Goal: Information Seeking & Learning: Learn about a topic

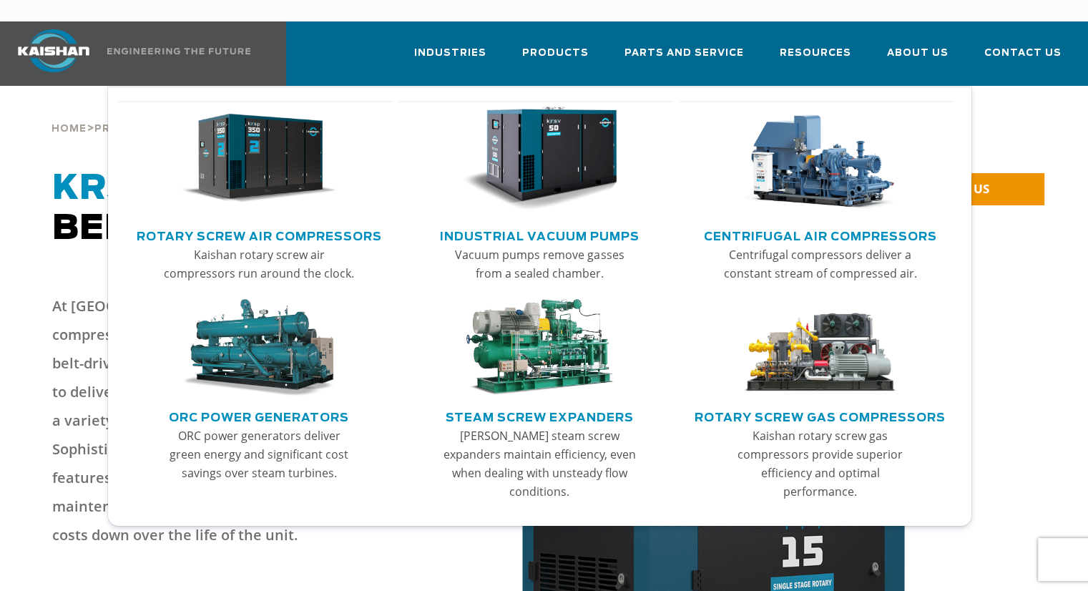
click at [299, 224] on link "Rotary Screw Air Compressors" at bounding box center [259, 234] width 245 height 21
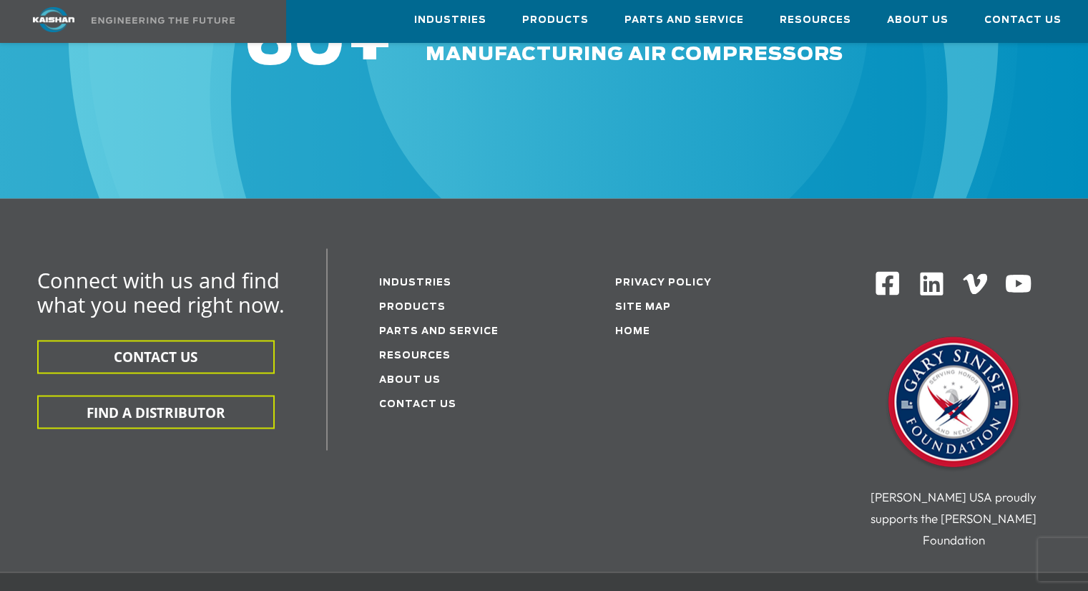
scroll to position [2385, 0]
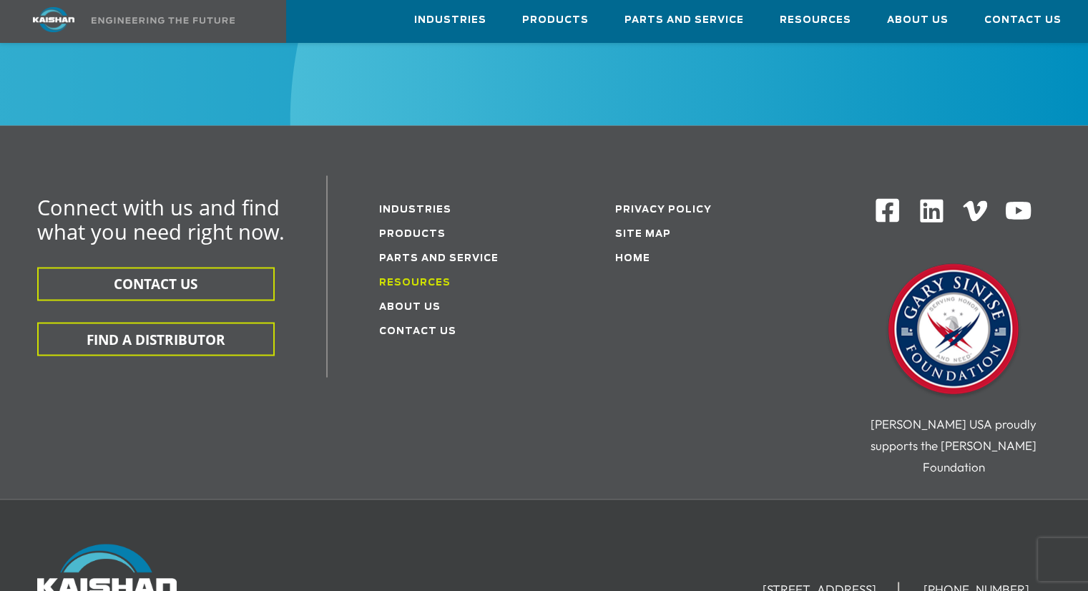
click at [425, 278] on link "Resources" at bounding box center [415, 282] width 72 height 9
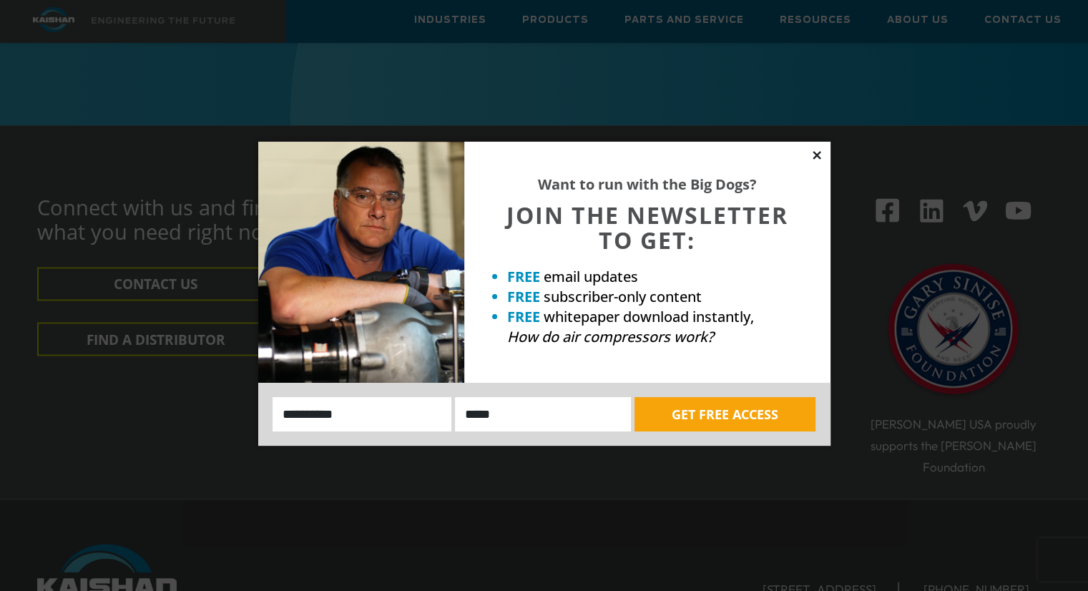
click at [814, 152] on icon at bounding box center [817, 155] width 8 height 8
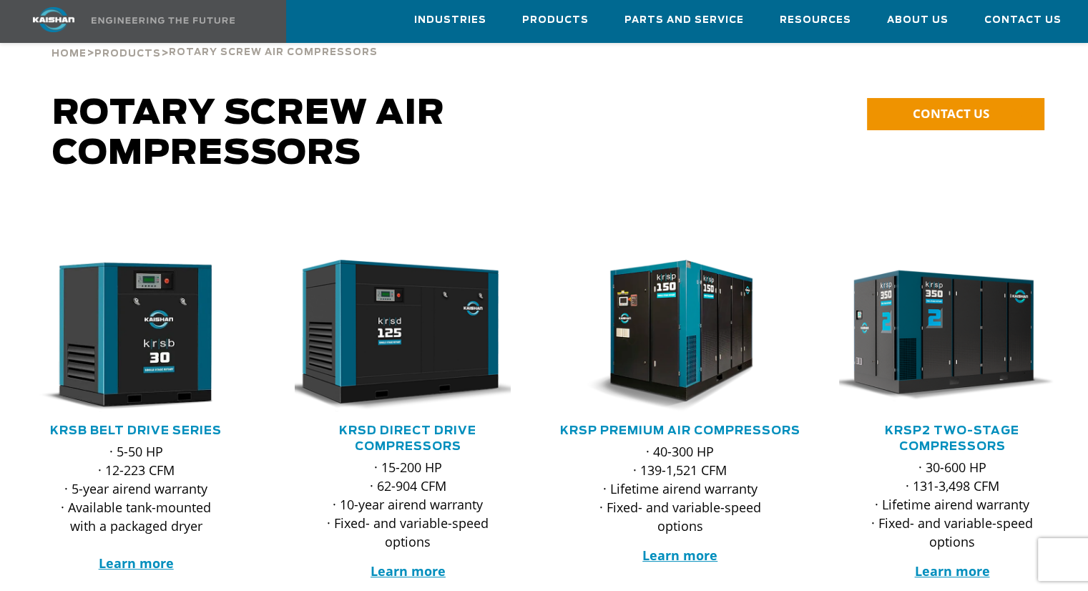
scroll to position [0, 0]
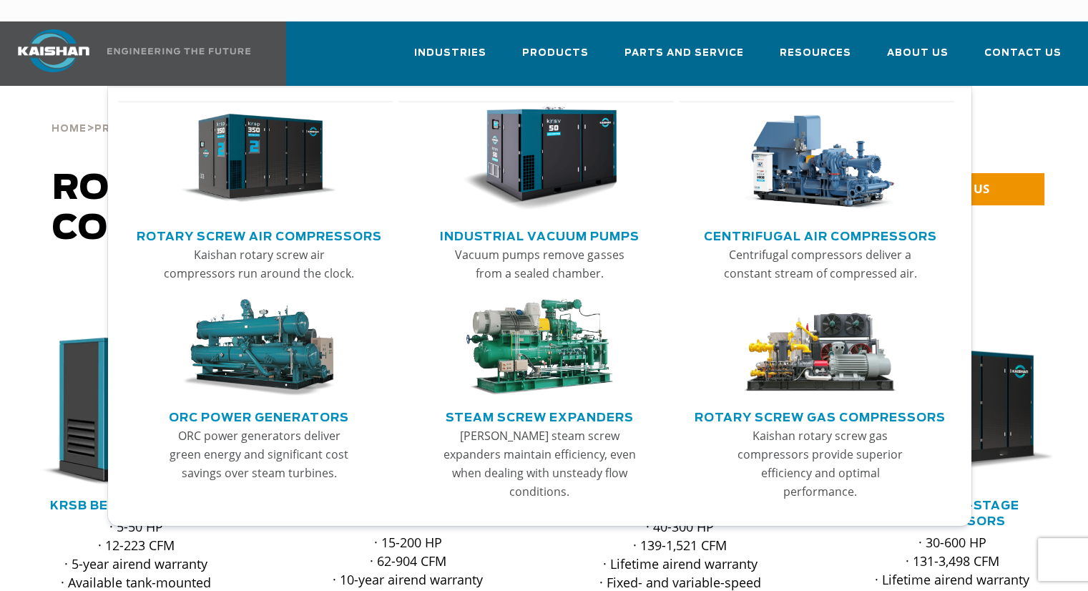
click at [356, 224] on link "Rotary Screw Air Compressors" at bounding box center [259, 234] width 245 height 21
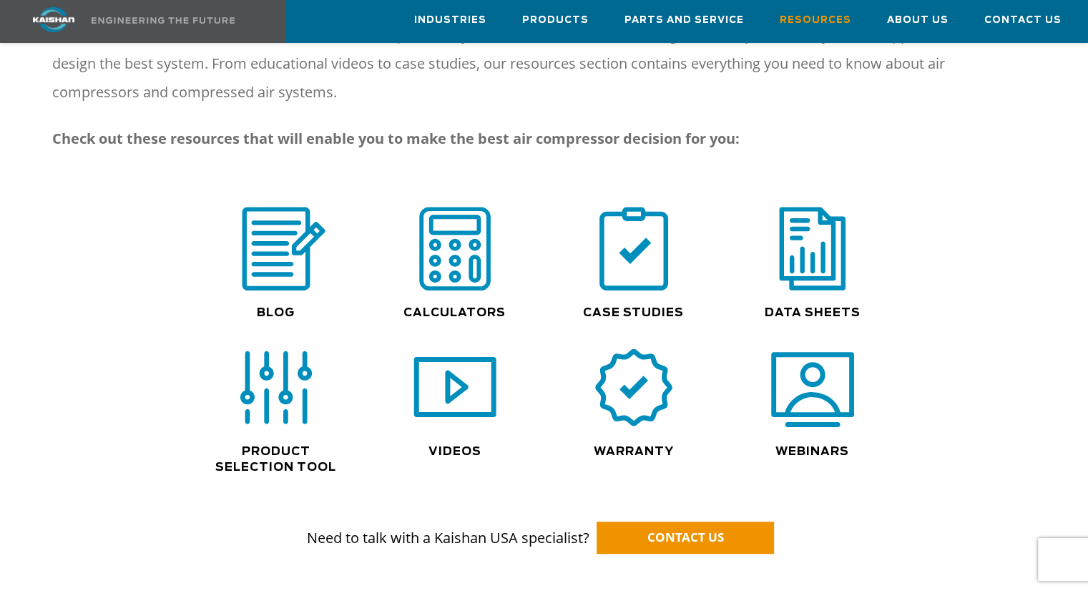
scroll to position [954, 0]
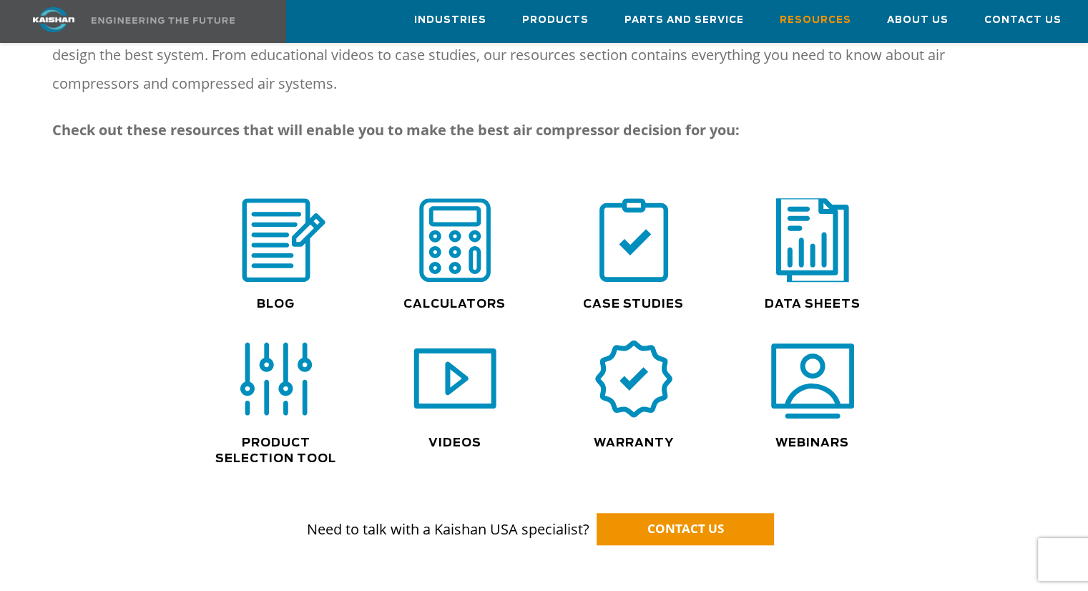
click at [807, 255] on img at bounding box center [813, 240] width 92 height 92
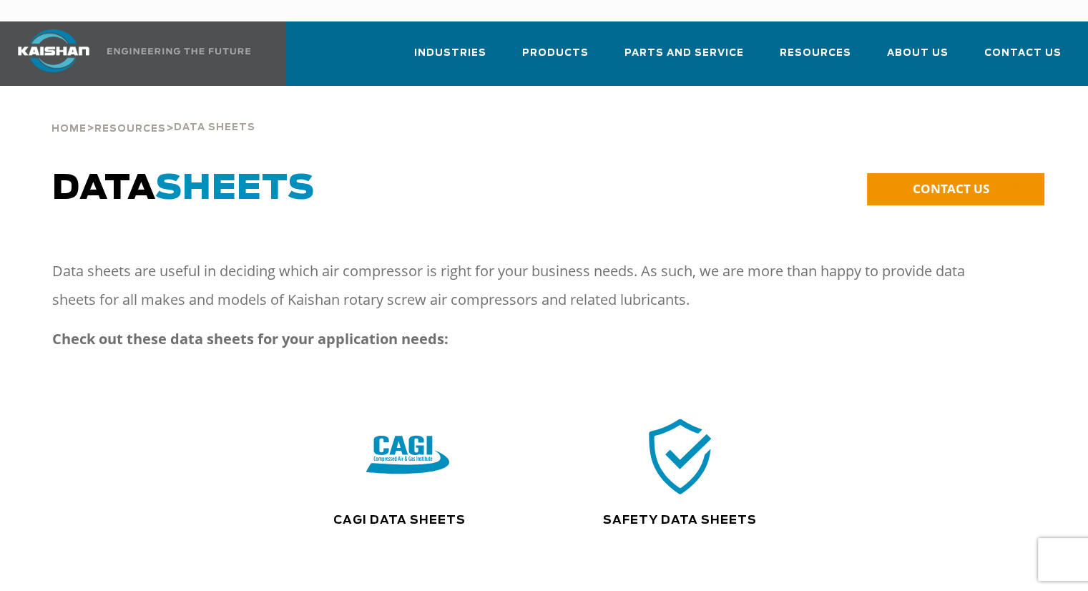
scroll to position [119, 0]
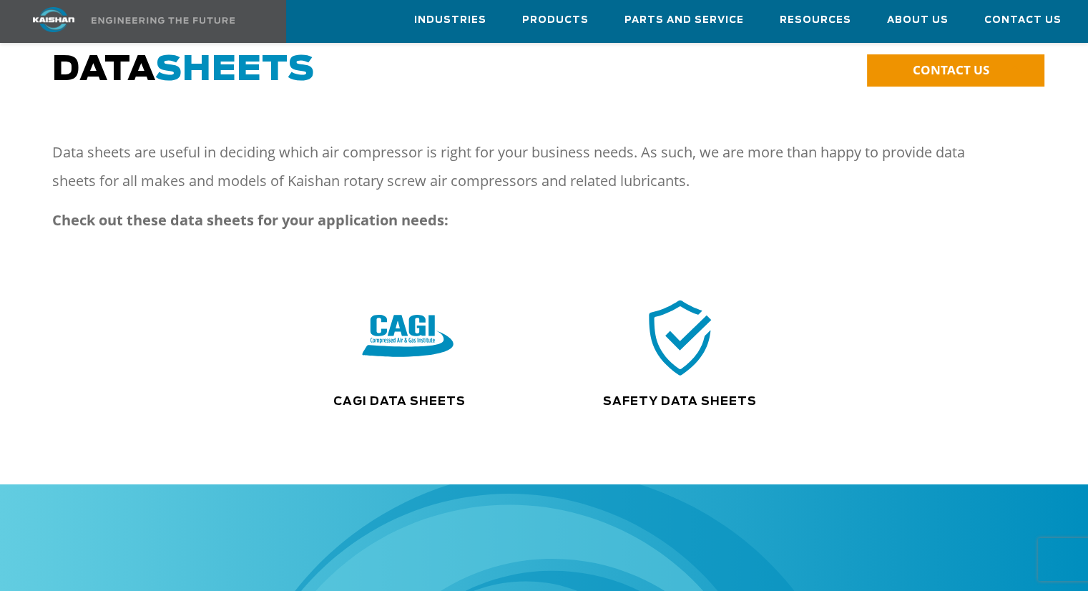
click at [412, 327] on img at bounding box center [409, 337] width 92 height 92
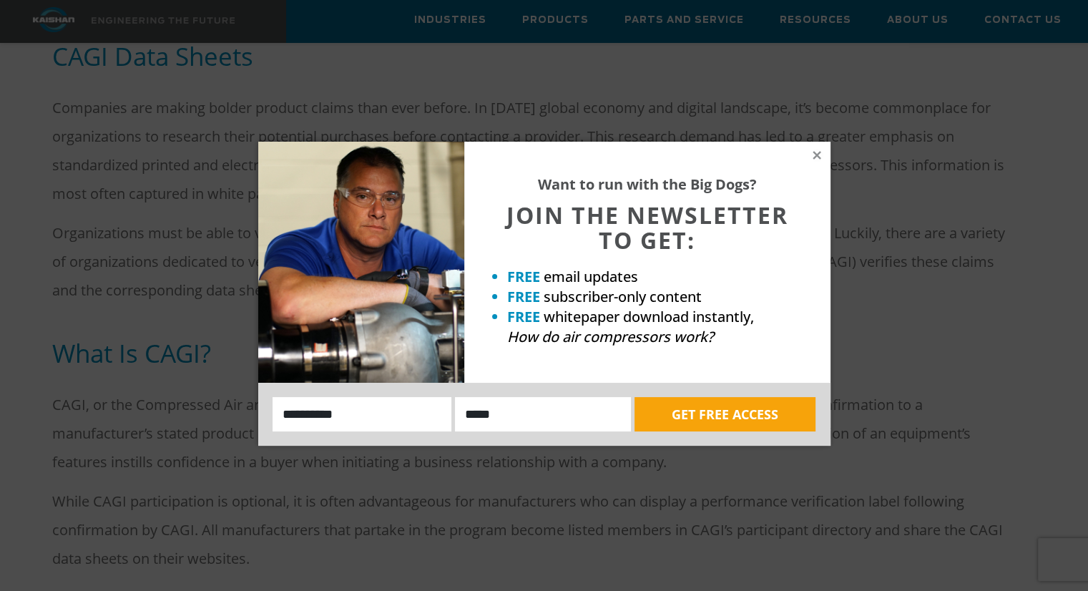
scroll to position [358, 0]
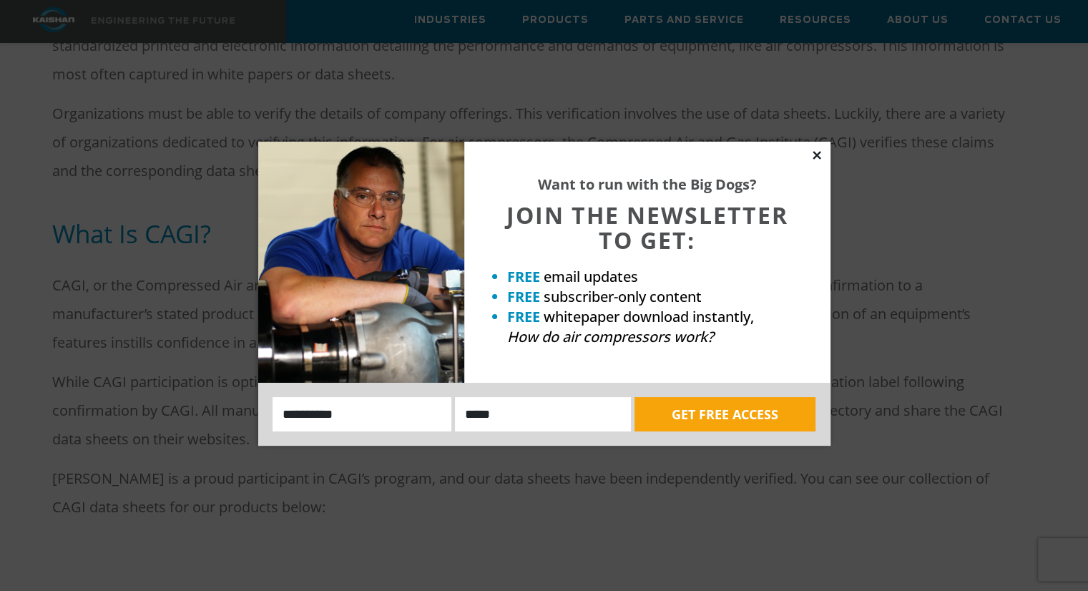
click at [815, 151] on icon at bounding box center [817, 155] width 13 height 13
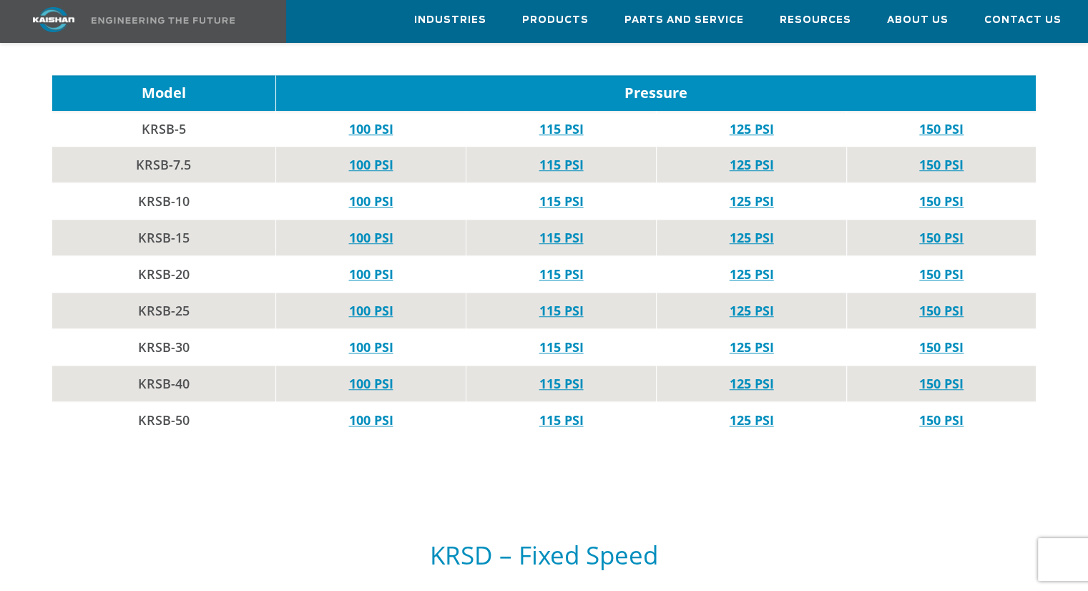
scroll to position [954, 0]
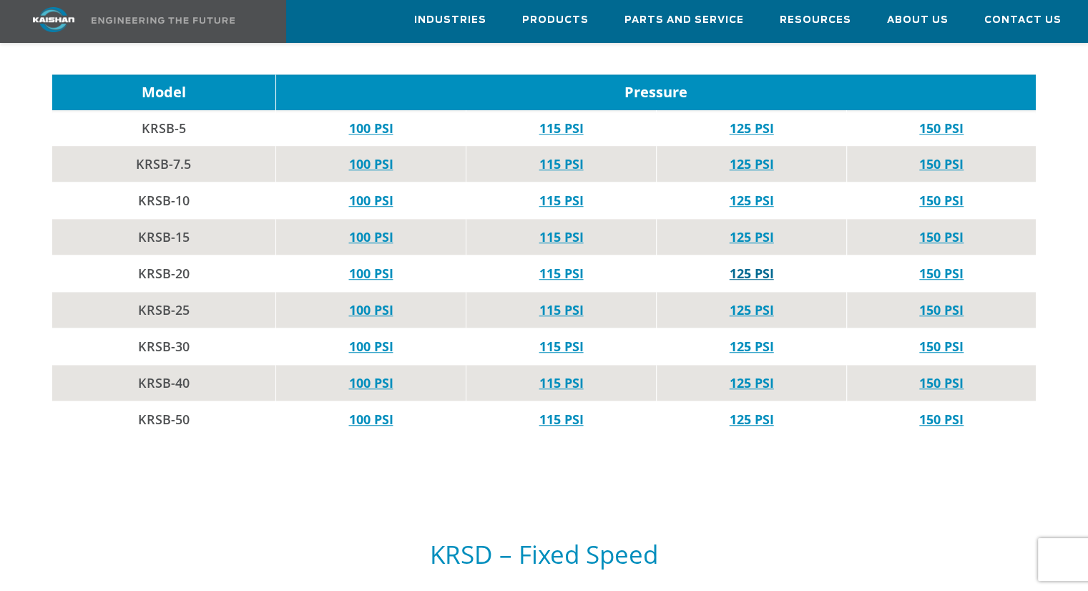
click at [745, 265] on link "125 PSI" at bounding box center [752, 273] width 44 height 17
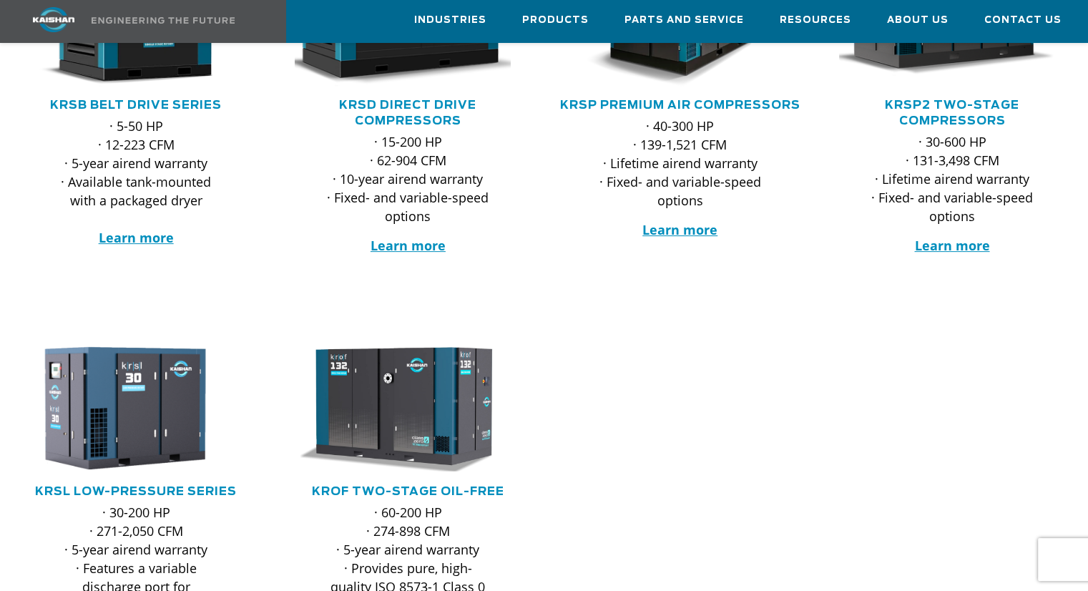
scroll to position [358, 0]
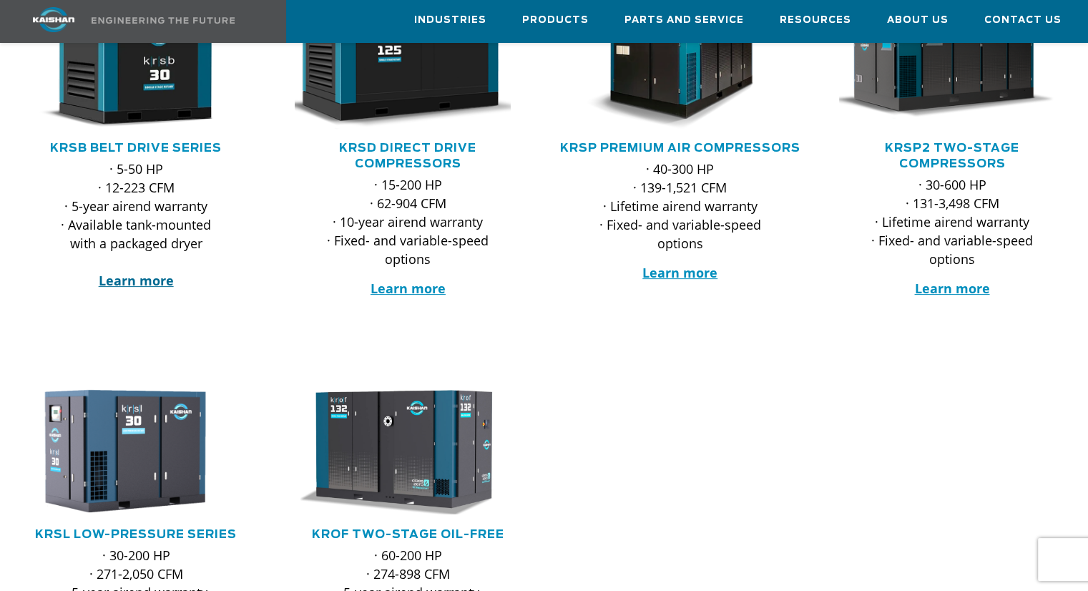
click at [139, 272] on strong "Learn more" at bounding box center [136, 280] width 75 height 17
